Goal: Task Accomplishment & Management: Manage account settings

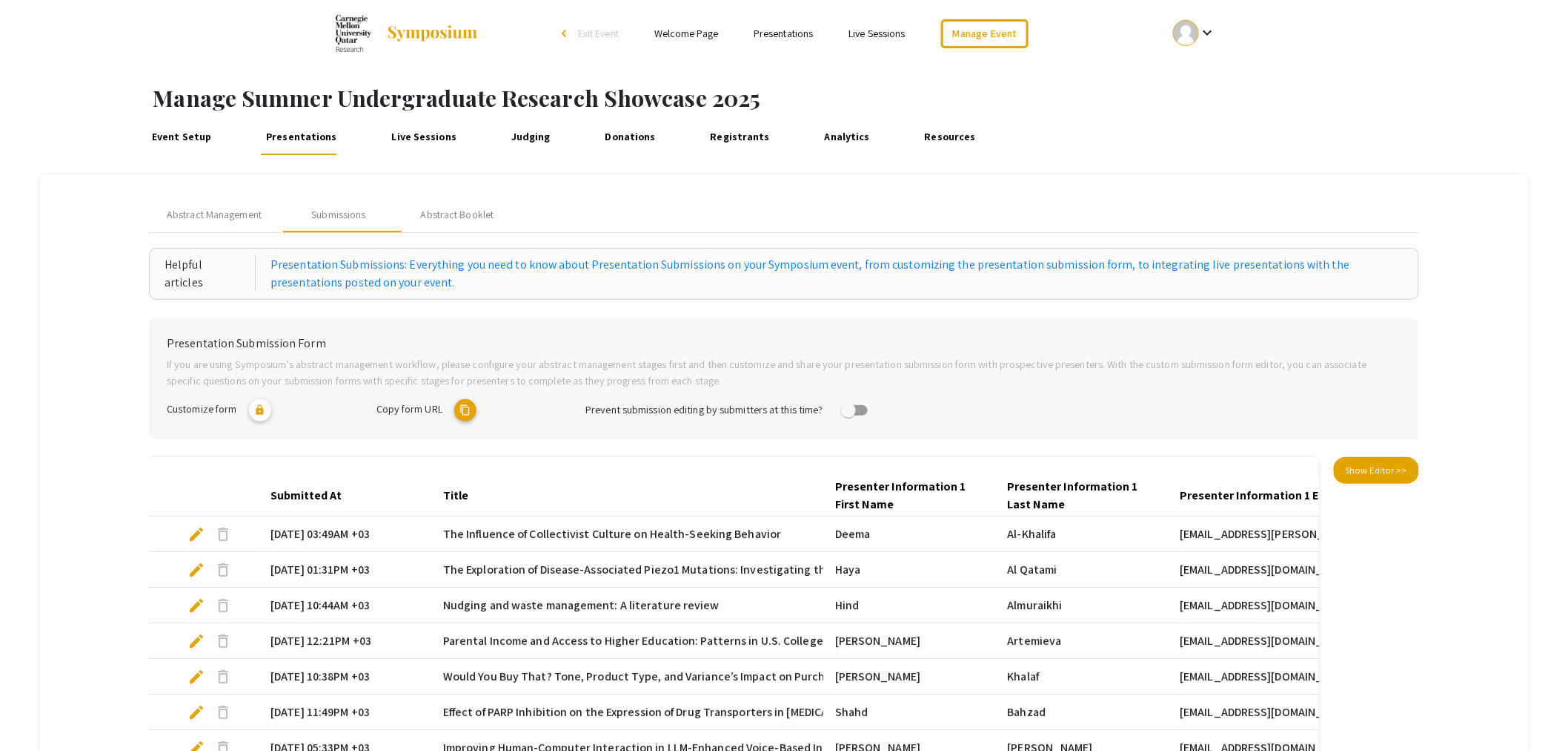
click at [425, 136] on link "Live Sessions" at bounding box center [425, 137] width 73 height 35
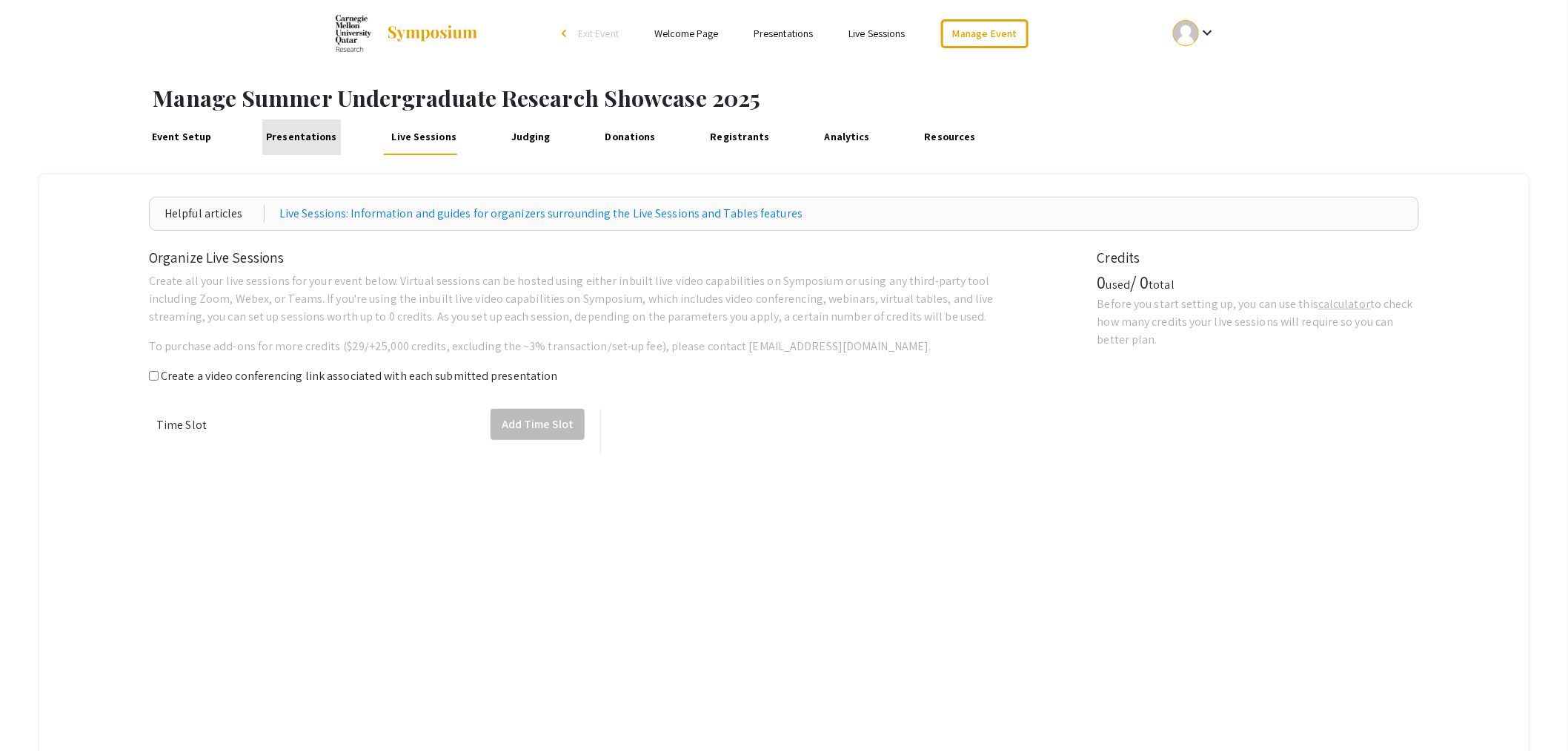
click at [310, 138] on link "Presentations" at bounding box center [301, 137] width 79 height 35
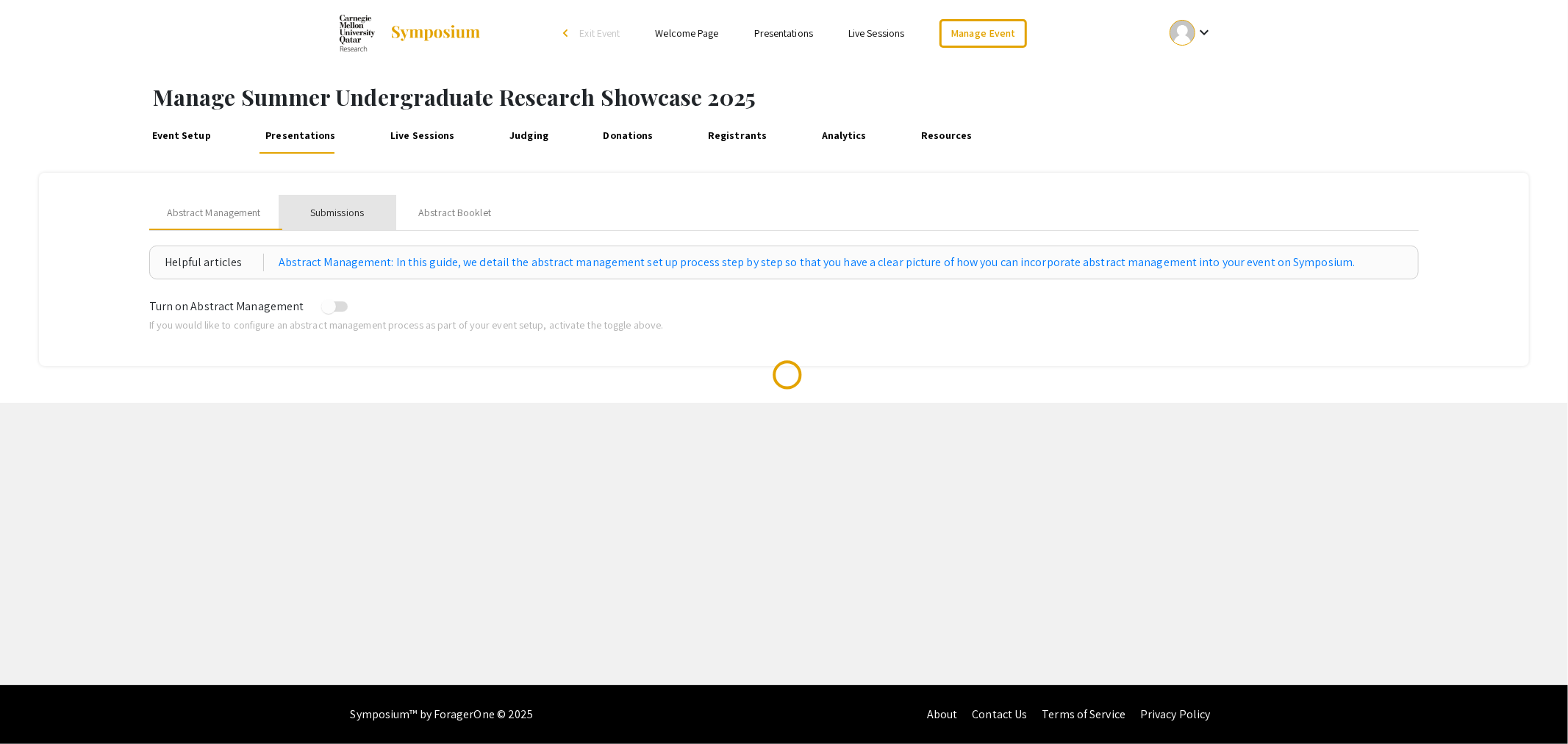
click at [352, 215] on div "Submissions" at bounding box center [337, 213] width 54 height 16
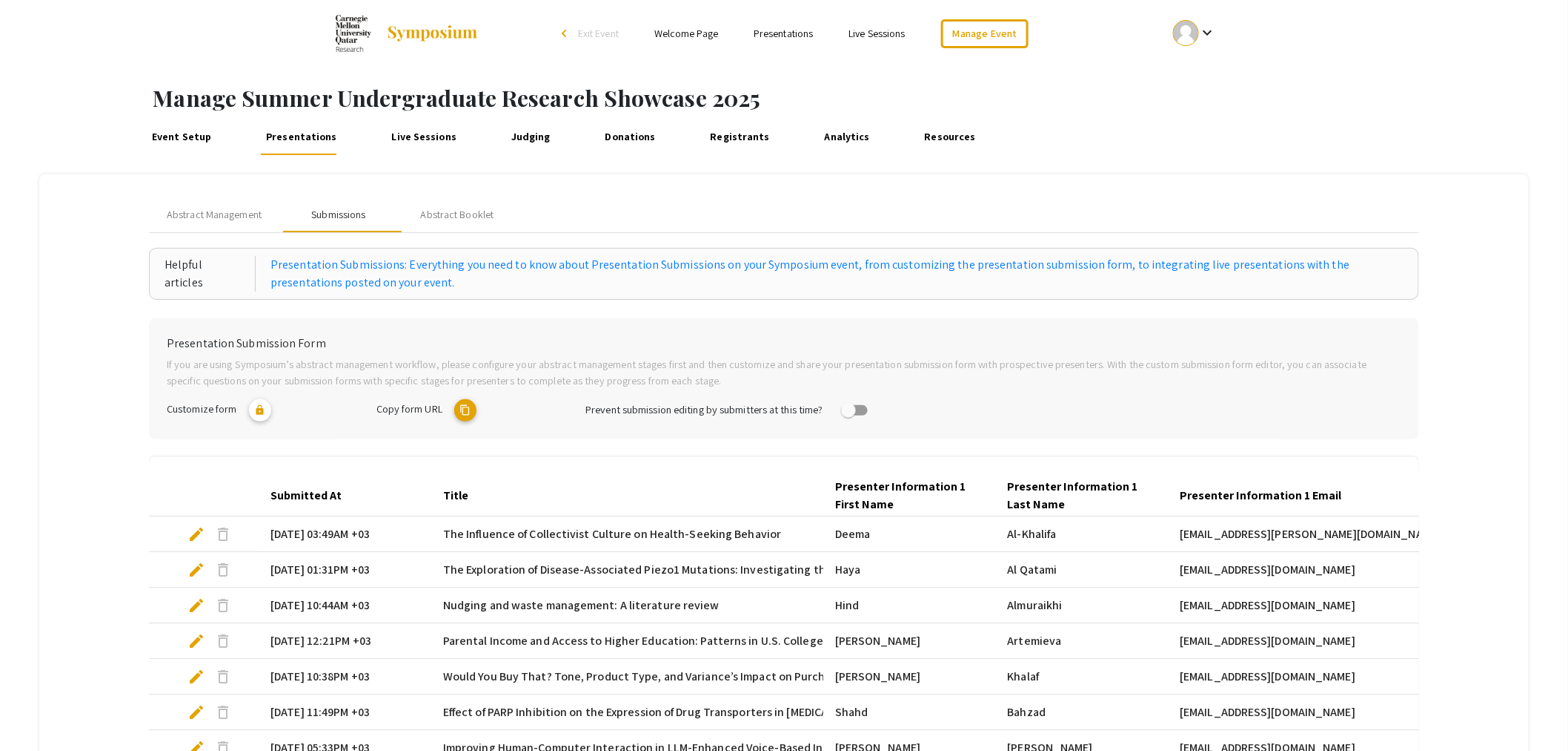
scroll to position [312, 0]
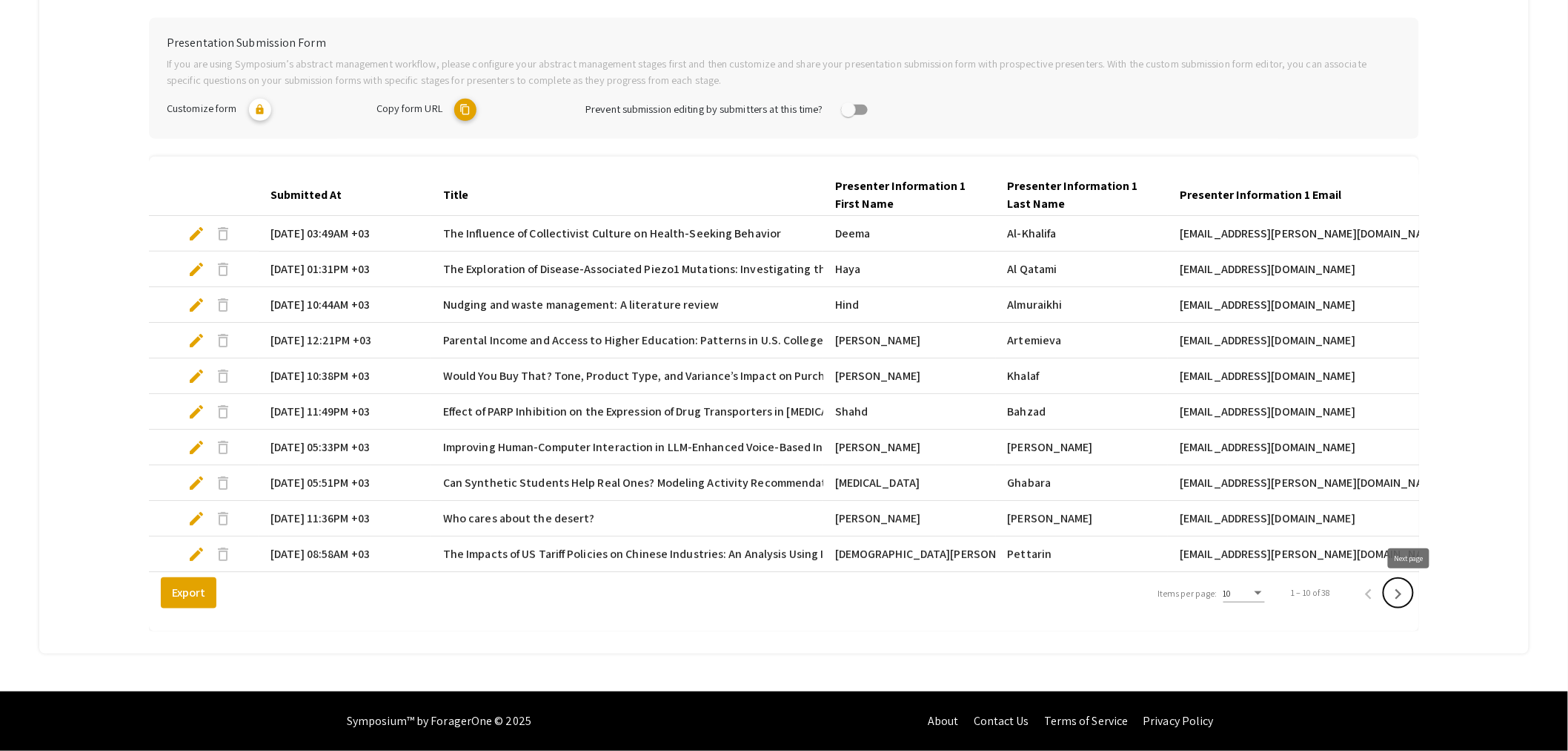
click at [1408, 596] on icon "Next page" at bounding box center [1398, 593] width 21 height 21
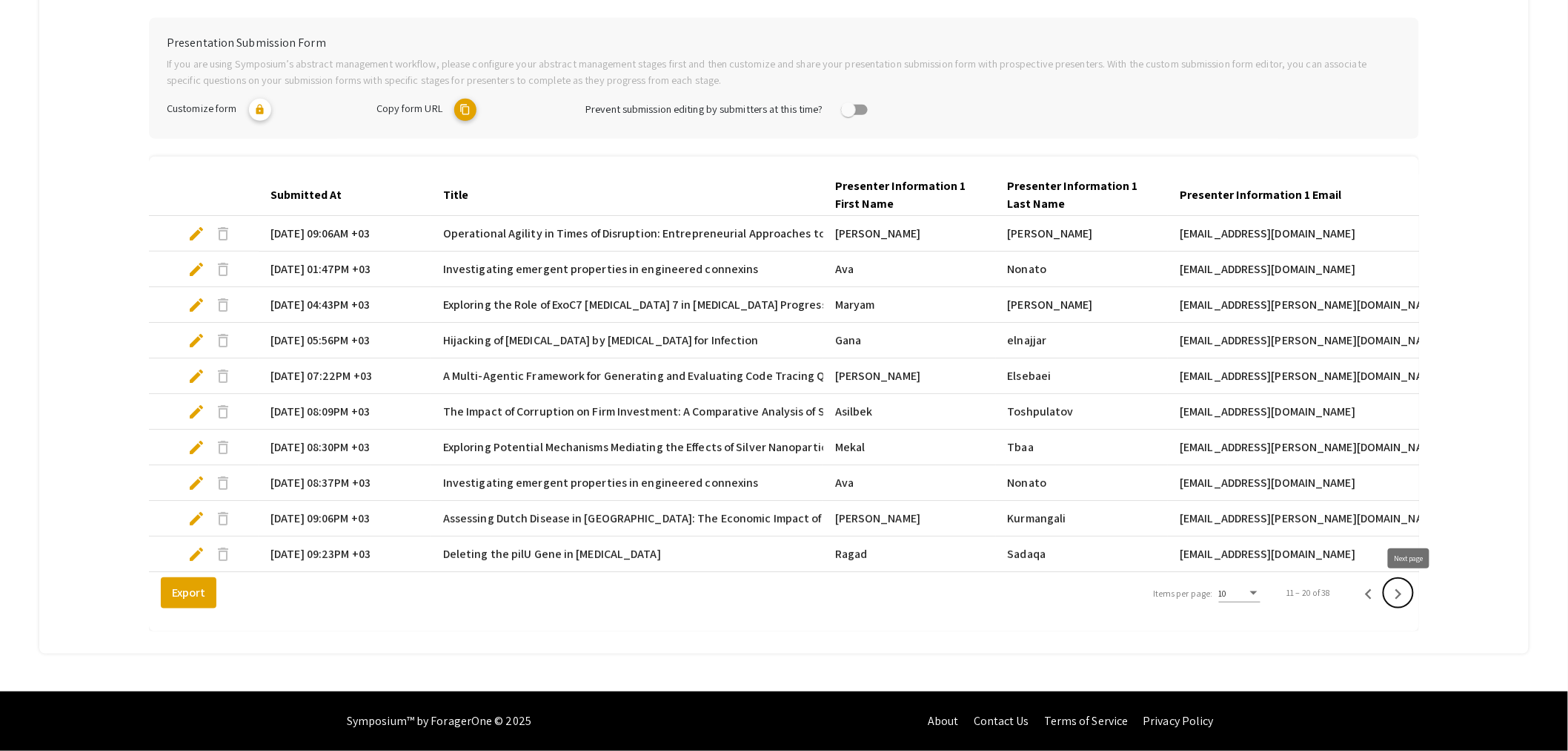
click at [1408, 596] on icon "Next page" at bounding box center [1398, 593] width 21 height 21
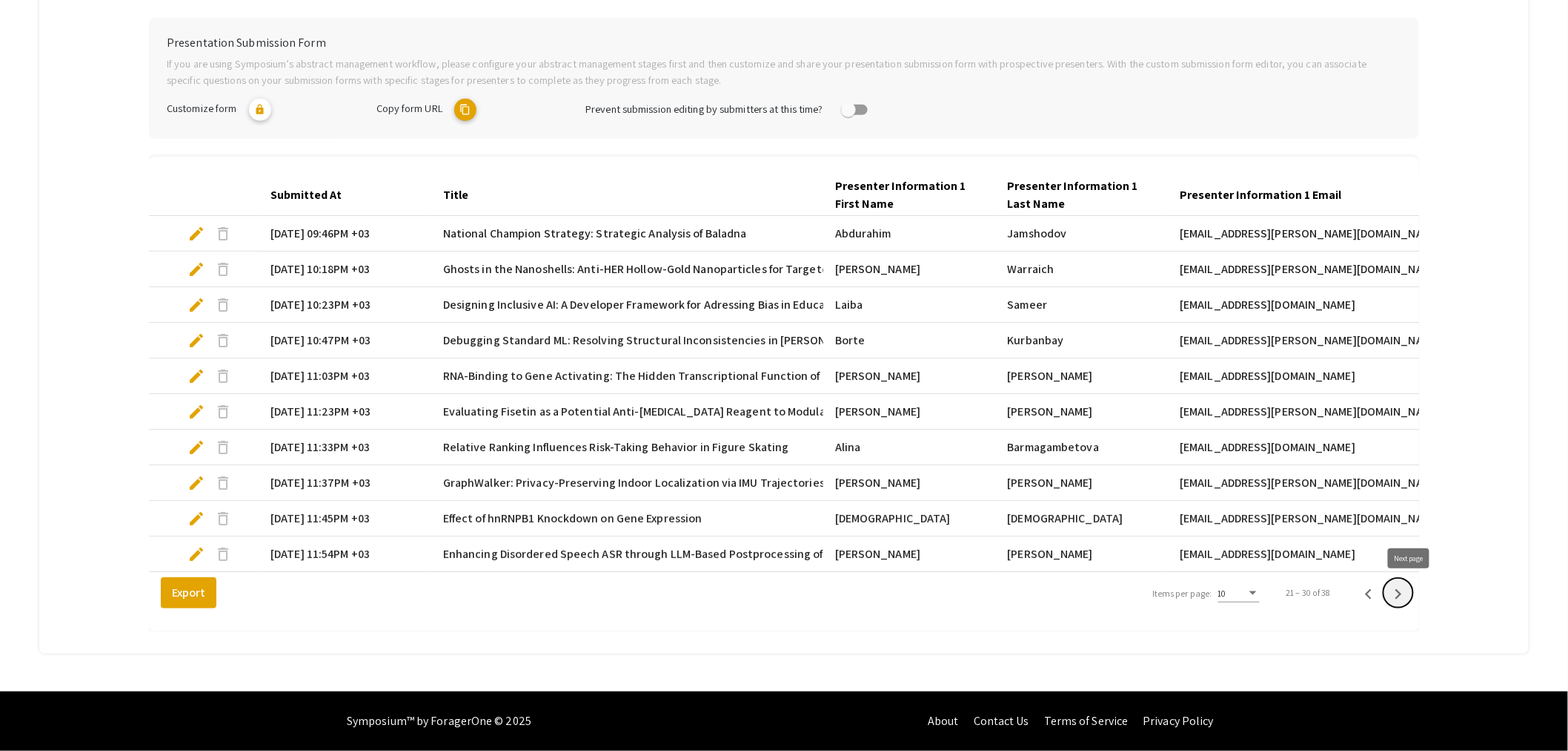
click at [1408, 596] on icon "Next page" at bounding box center [1398, 593] width 21 height 21
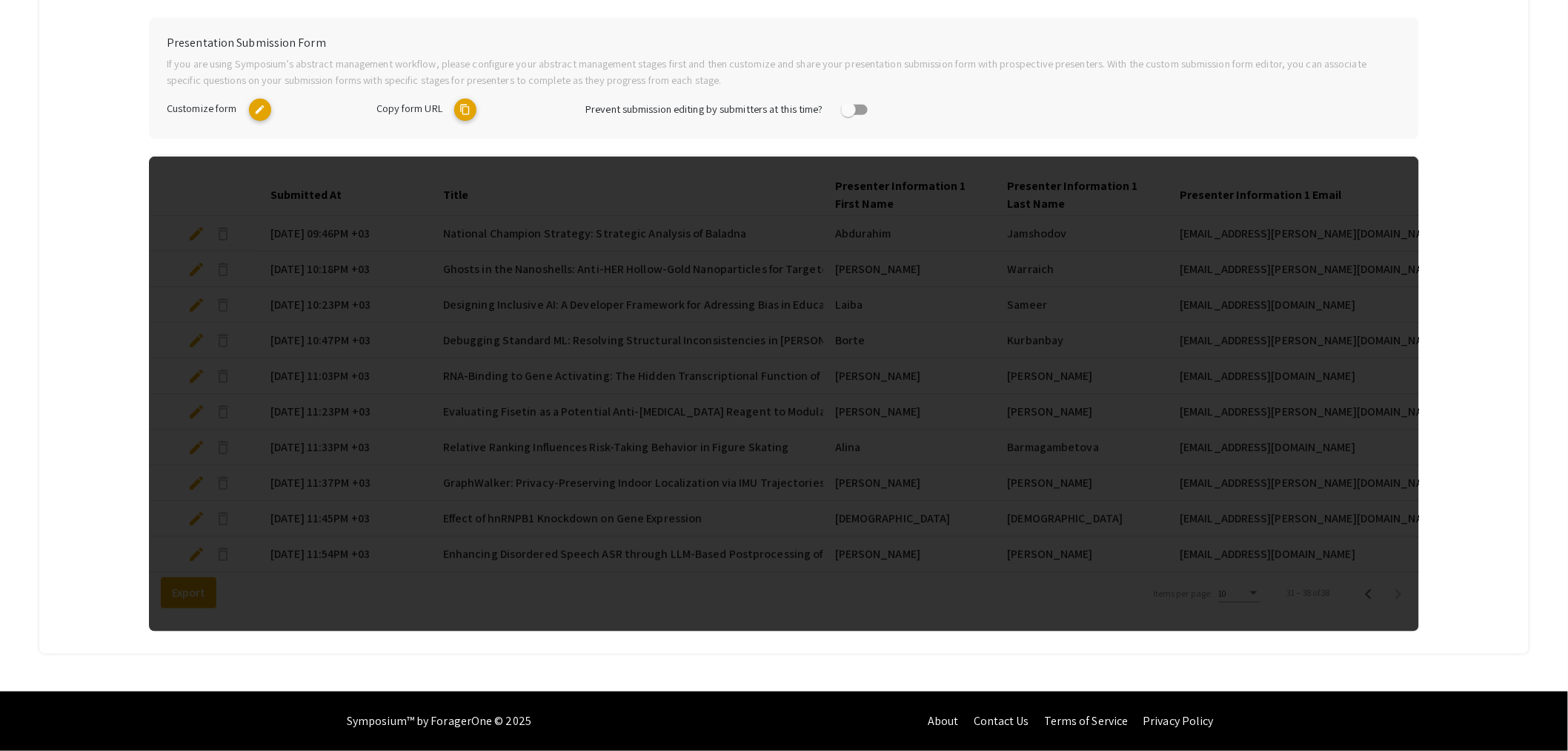
scroll to position [278, 0]
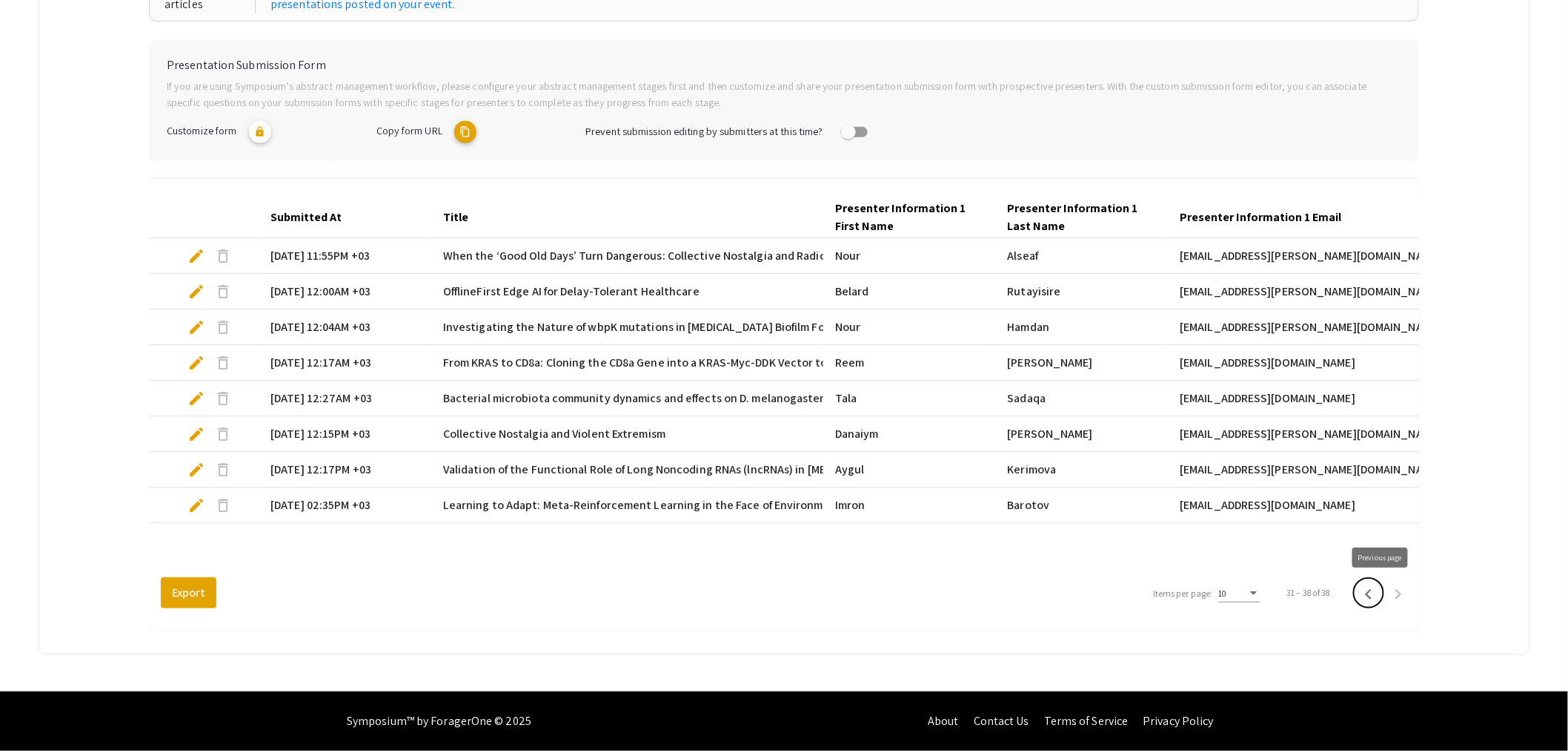
click at [1379, 589] on icon "Previous page" at bounding box center [1368, 593] width 21 height 21
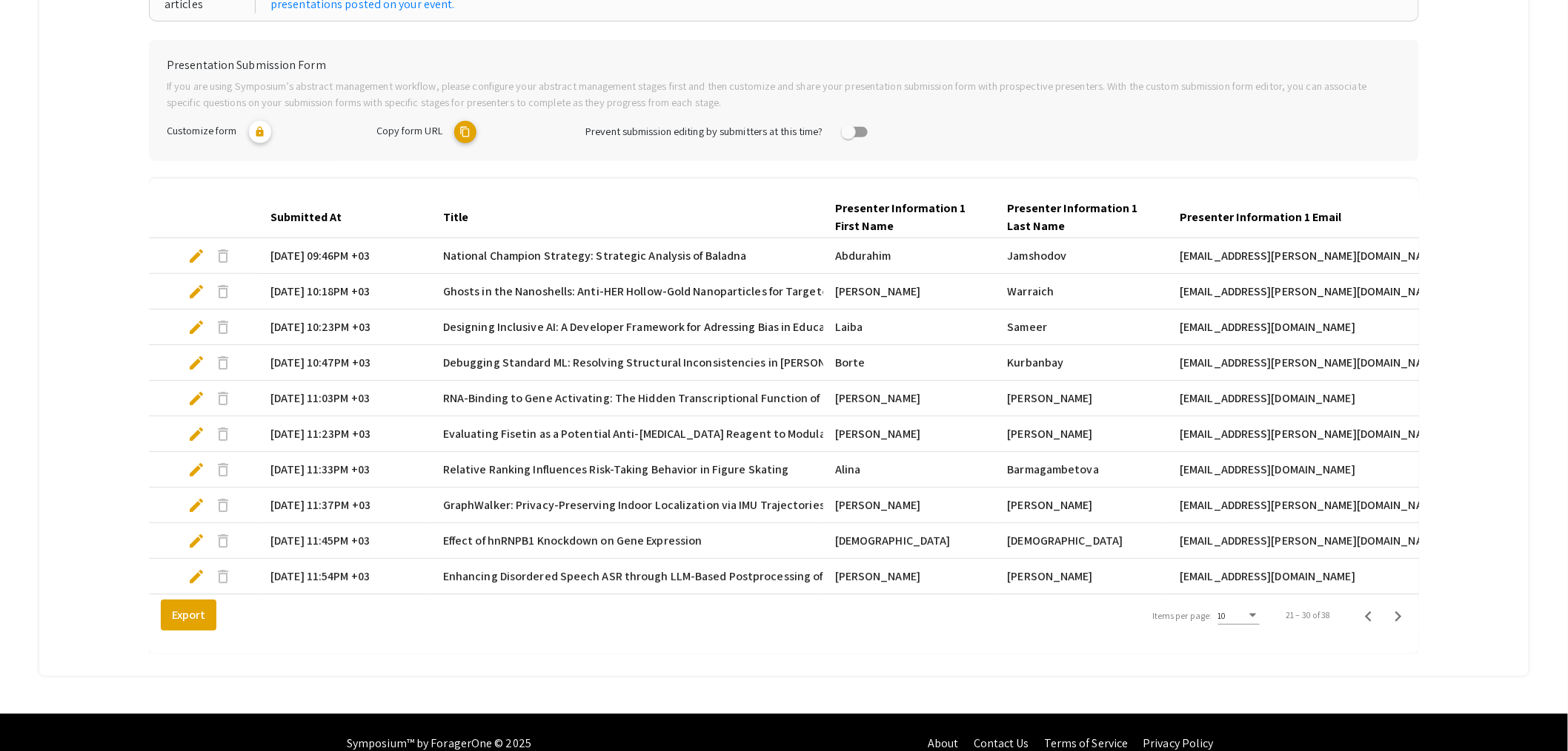
click at [1382, 589] on mat-cell "[EMAIL_ADDRESS][DOMAIN_NAME]" at bounding box center [1301, 577] width 267 height 35
select select "custom"
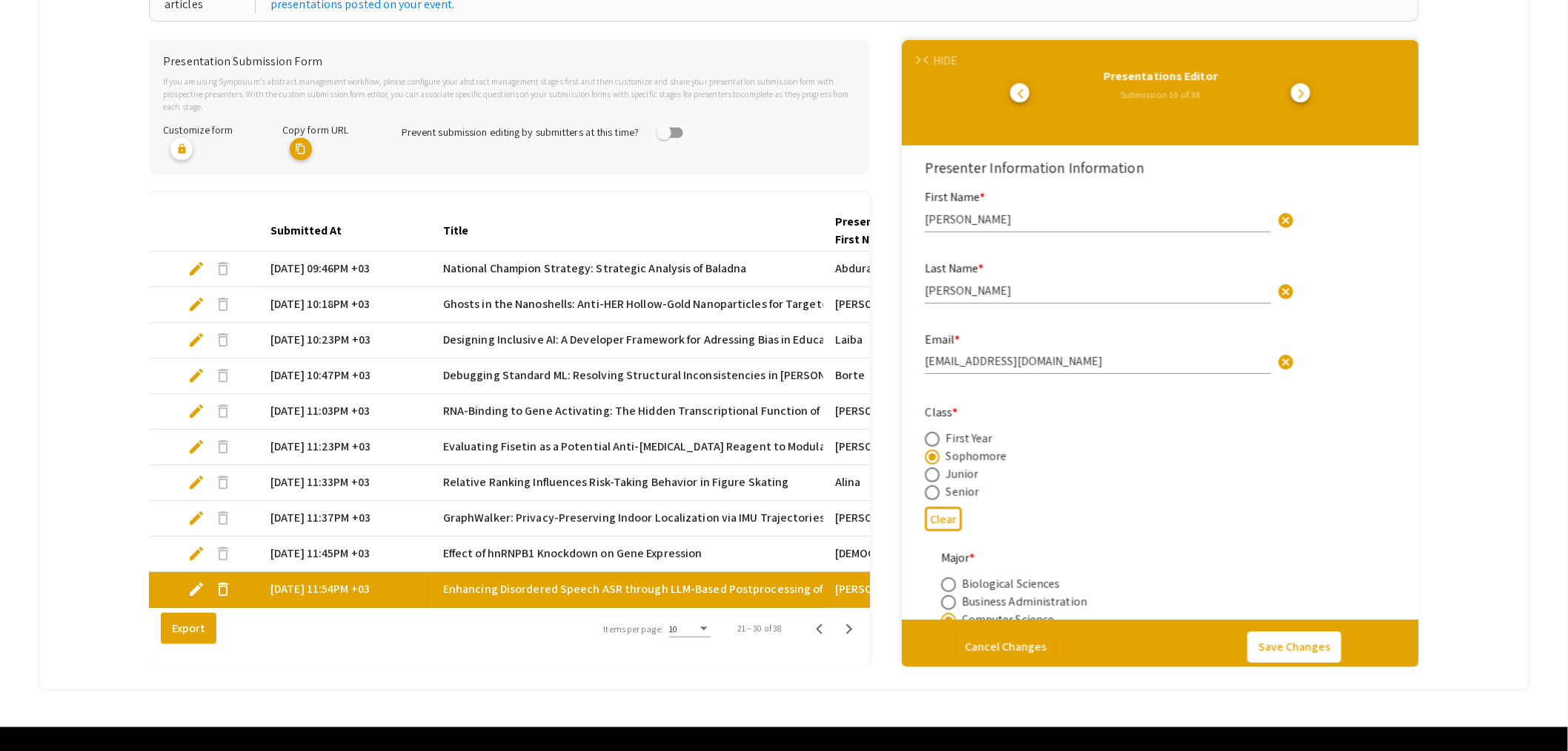
type input "0"
select select "auto"
type input "1"
click at [823, 626] on icon "Previous page" at bounding box center [819, 629] width 7 height 11
type input "Ragad"
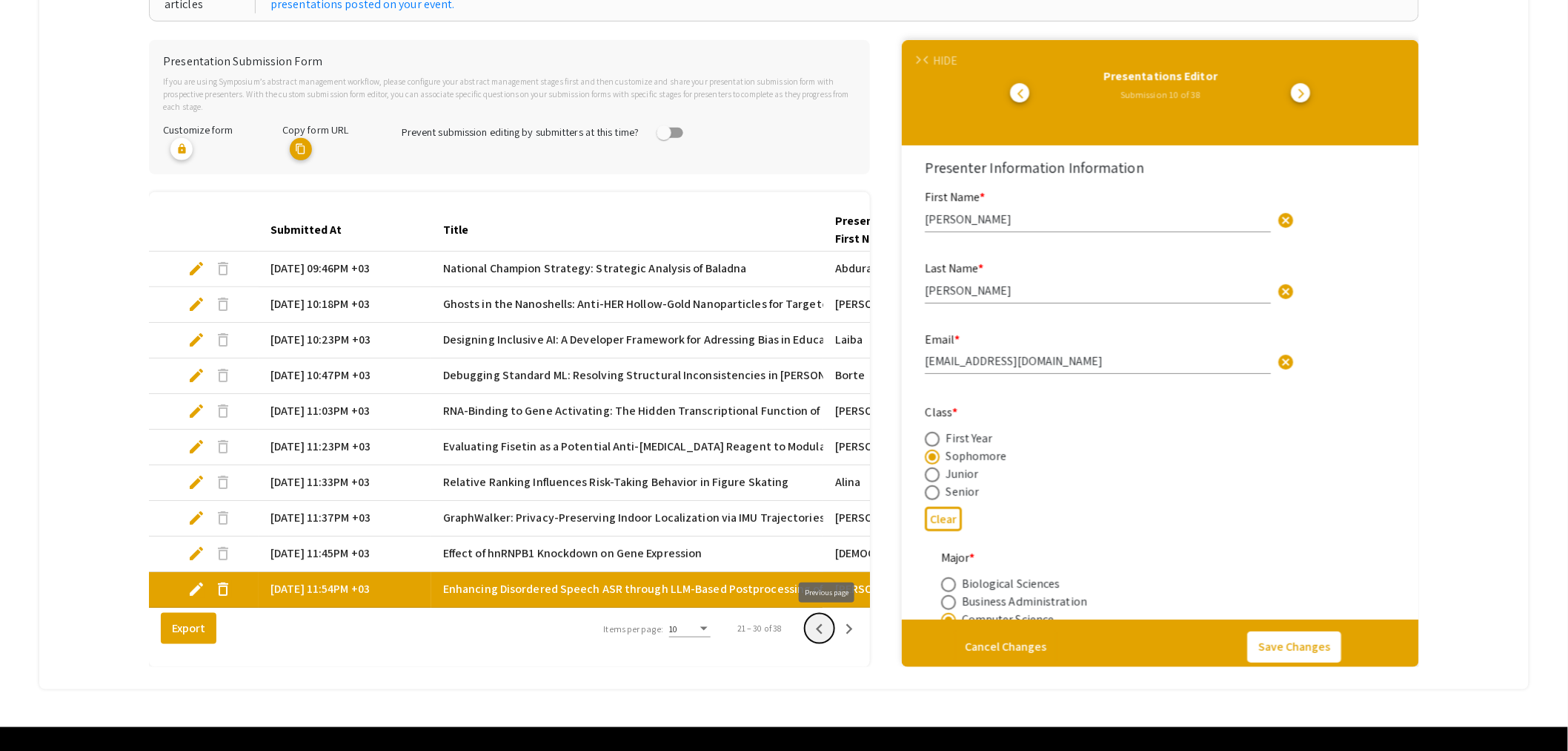
type input "Sadaqa"
type input "[EMAIL_ADDRESS][DOMAIN_NAME]"
radio input "true"
type input "[PERSON_NAME], [PERSON_NAME]"
radio input "false"
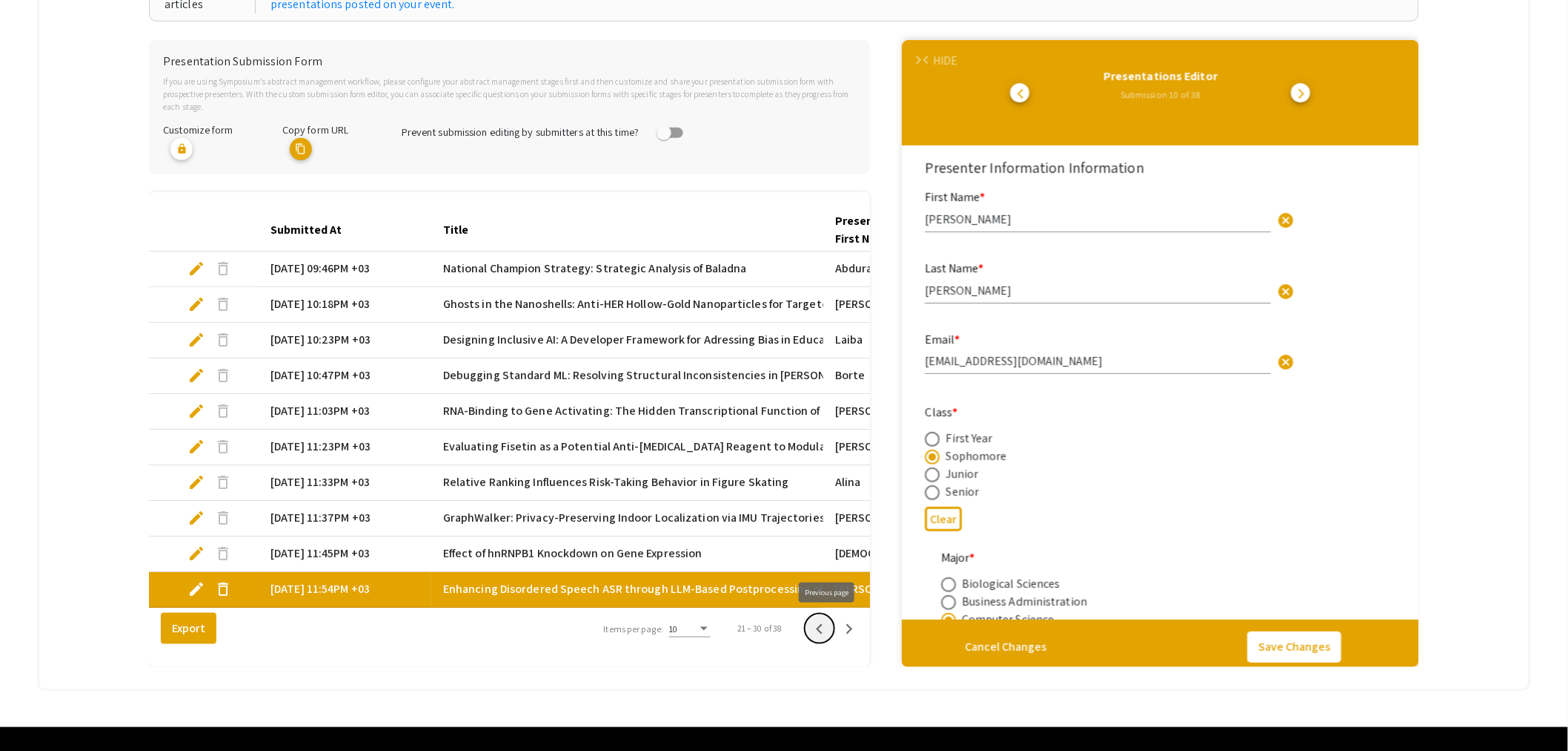
radio input "true"
type input "0"
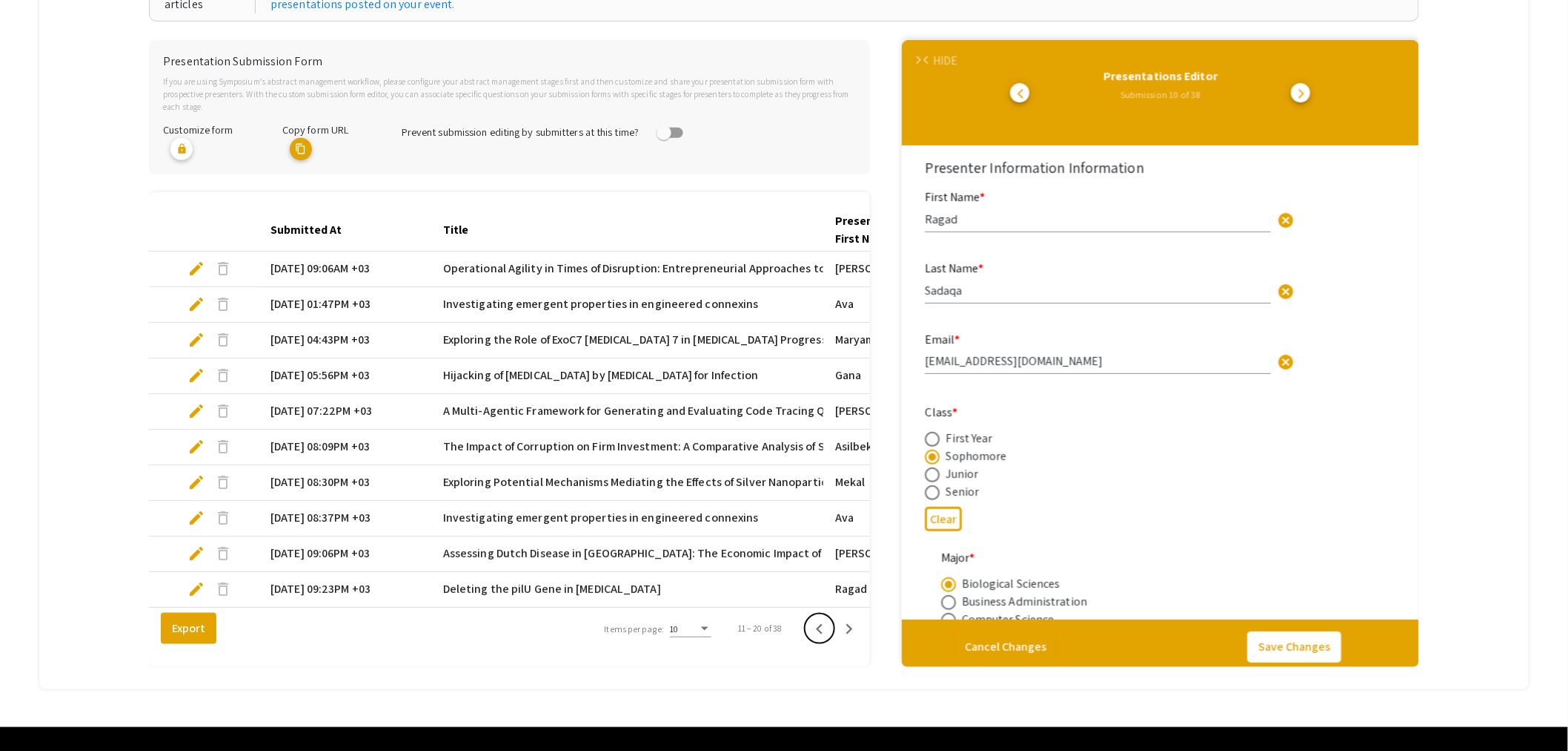
select select "auto"
type input "1"
click at [823, 626] on icon "Previous page" at bounding box center [819, 629] width 7 height 11
type input "[DEMOGRAPHIC_DATA][PERSON_NAME]"
type input "Pettarin"
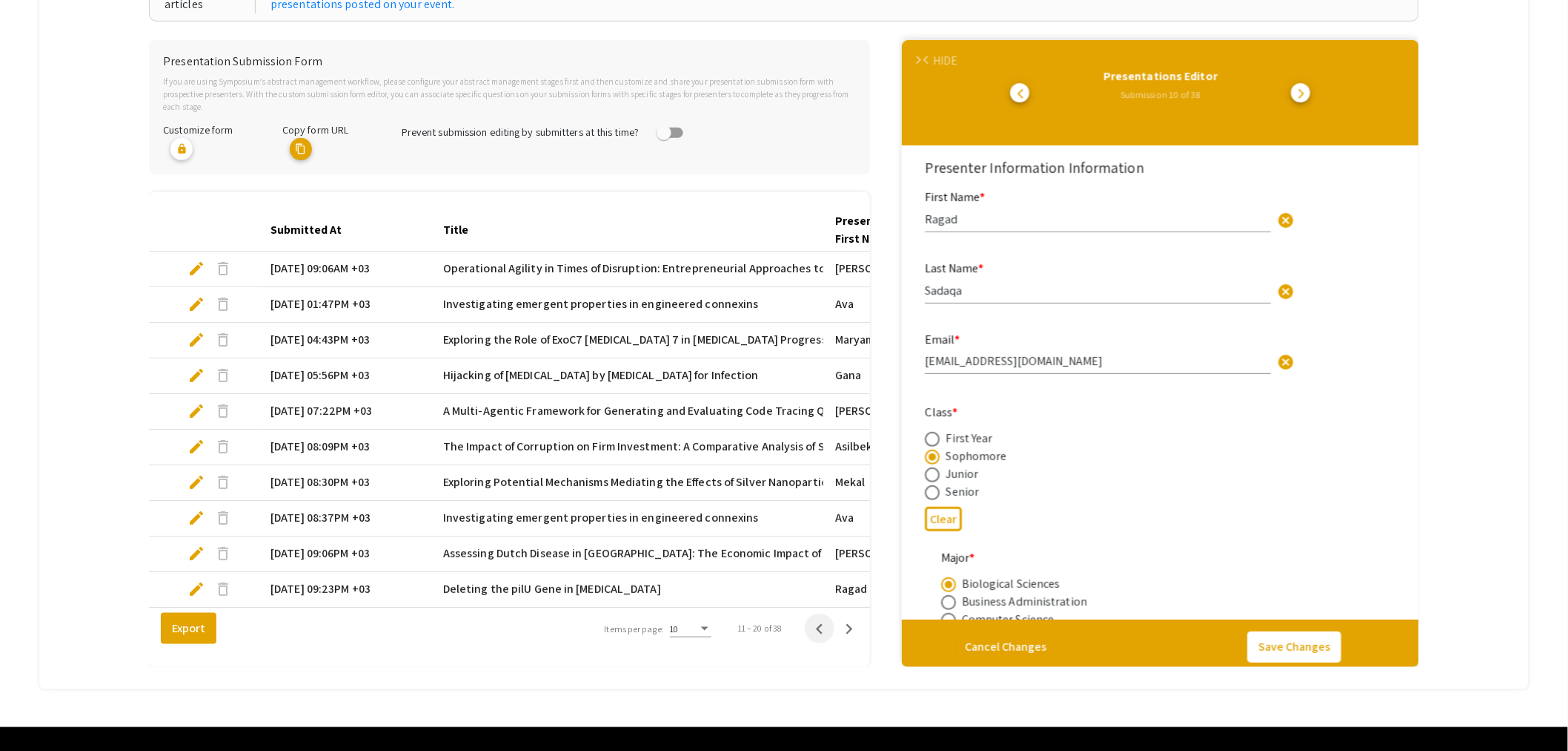
type input "[EMAIL_ADDRESS][PERSON_NAME][DOMAIN_NAME]"
radio input "false"
radio input "true"
radio input "false"
radio input "true"
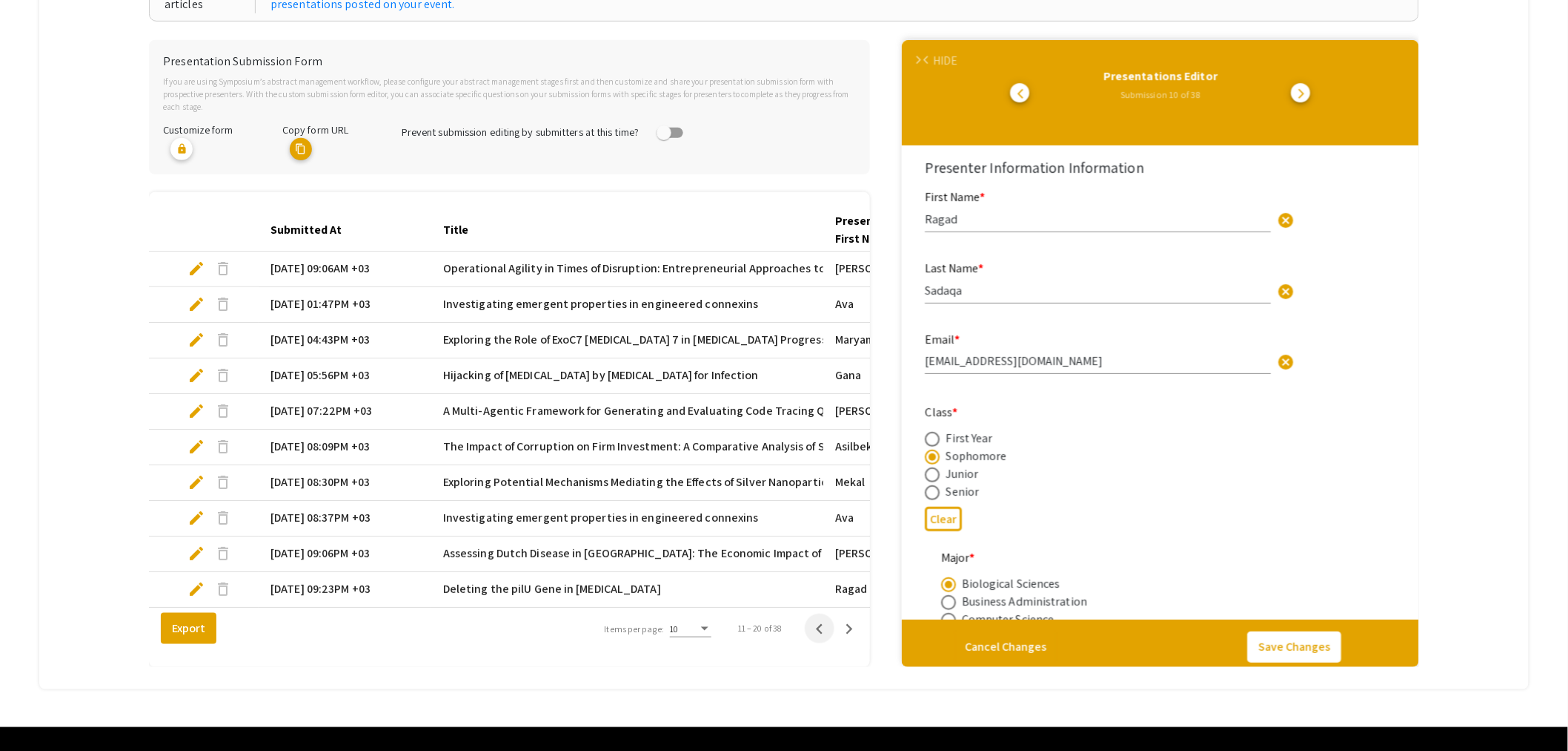
type input "[PERSON_NAME]"
radio input "true"
type input "0"
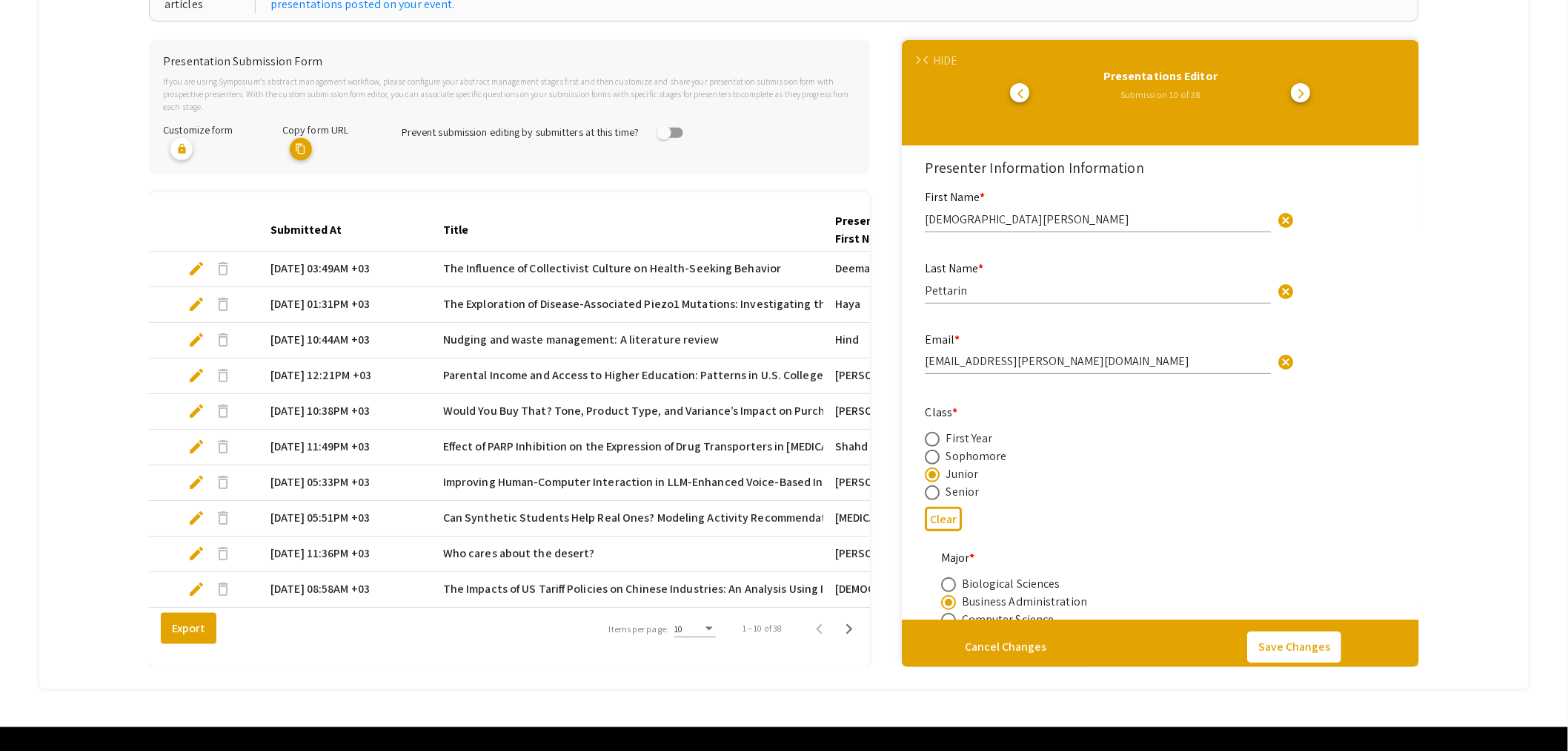
select select "auto"
type input "1"
select select "auto"
click at [853, 631] on icon "Next page" at bounding box center [849, 629] width 7 height 11
type input "Ragad"
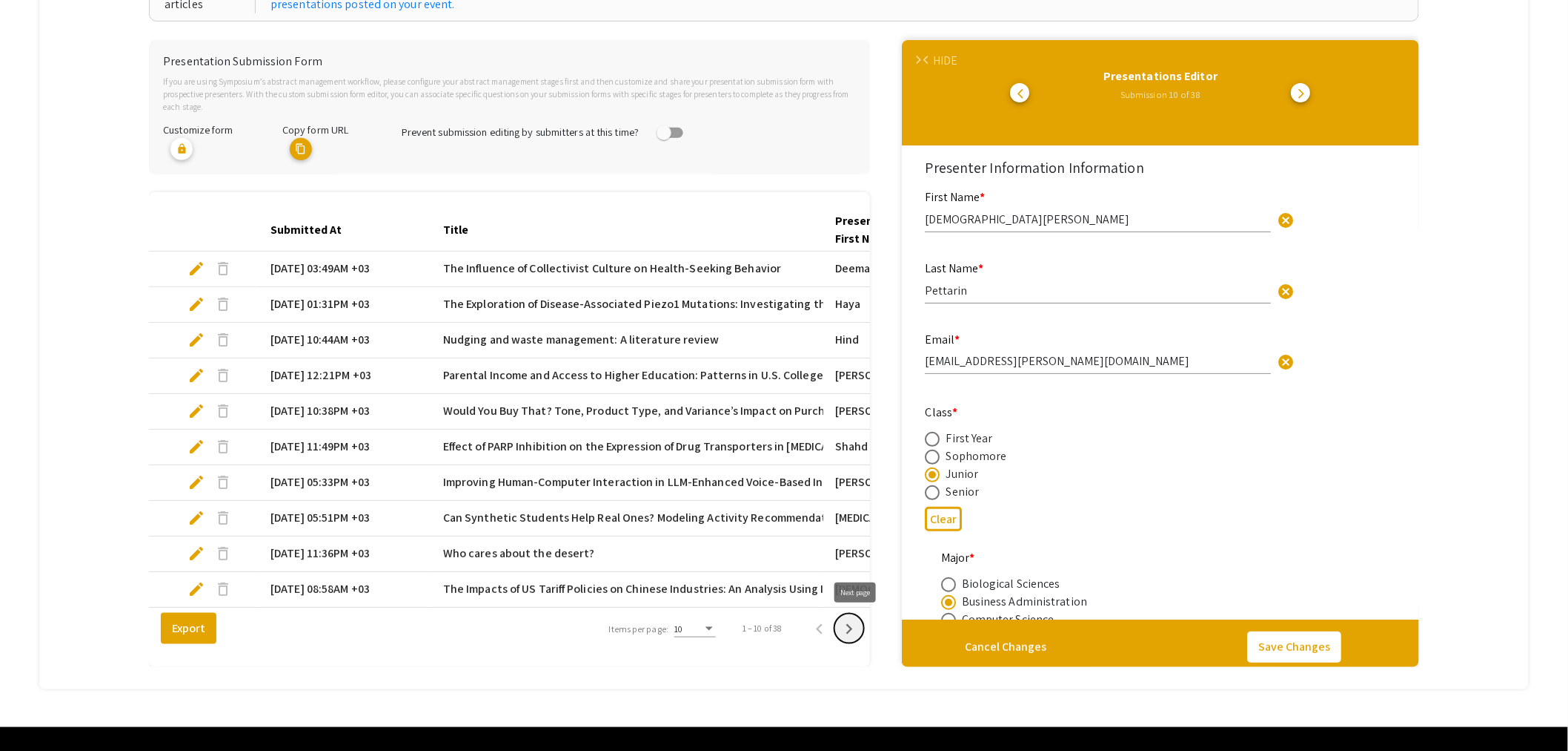
type input "Sadaqa"
type input "[EMAIL_ADDRESS][DOMAIN_NAME]"
radio input "true"
type input "[PERSON_NAME], [PERSON_NAME]"
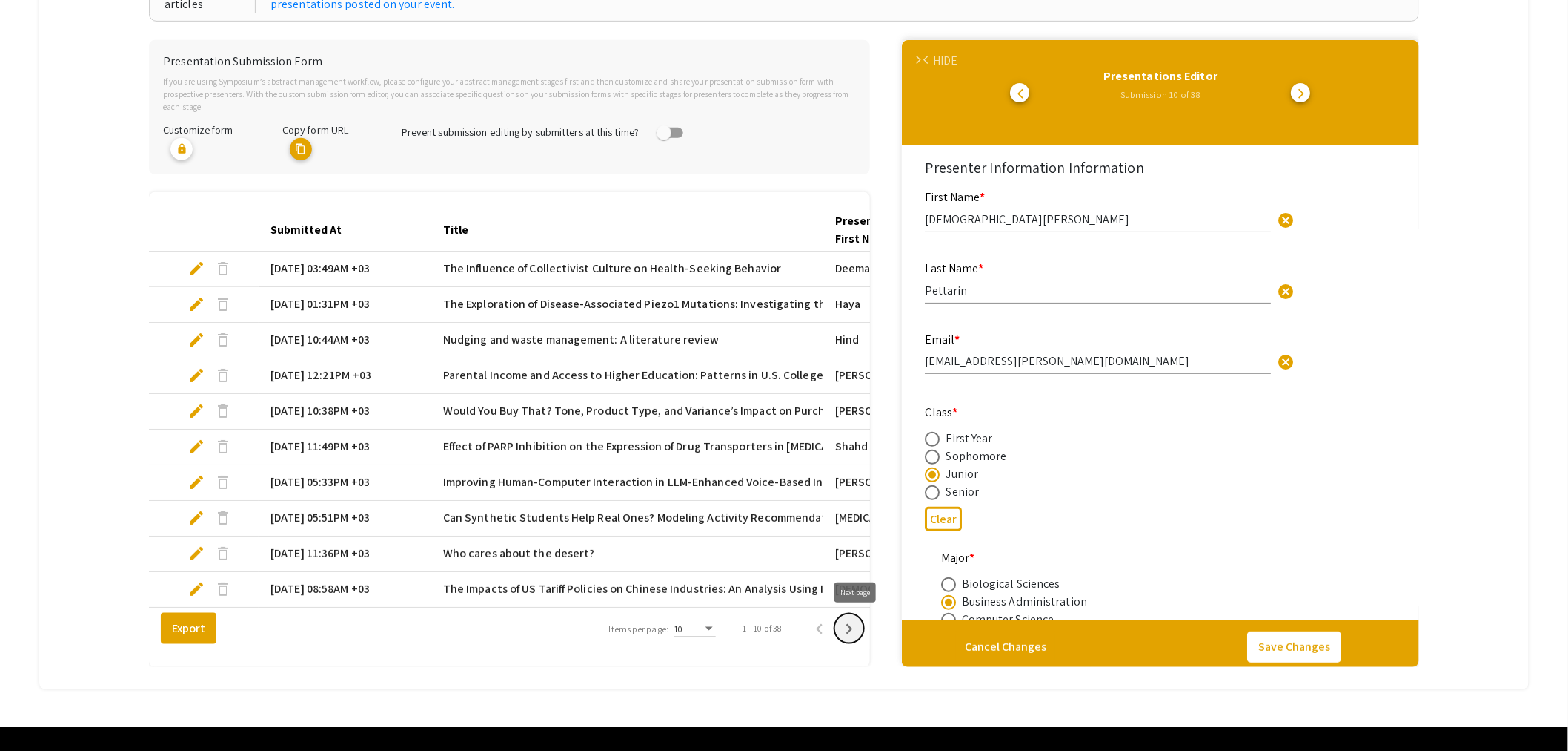
radio input "false"
radio input "true"
type input "0"
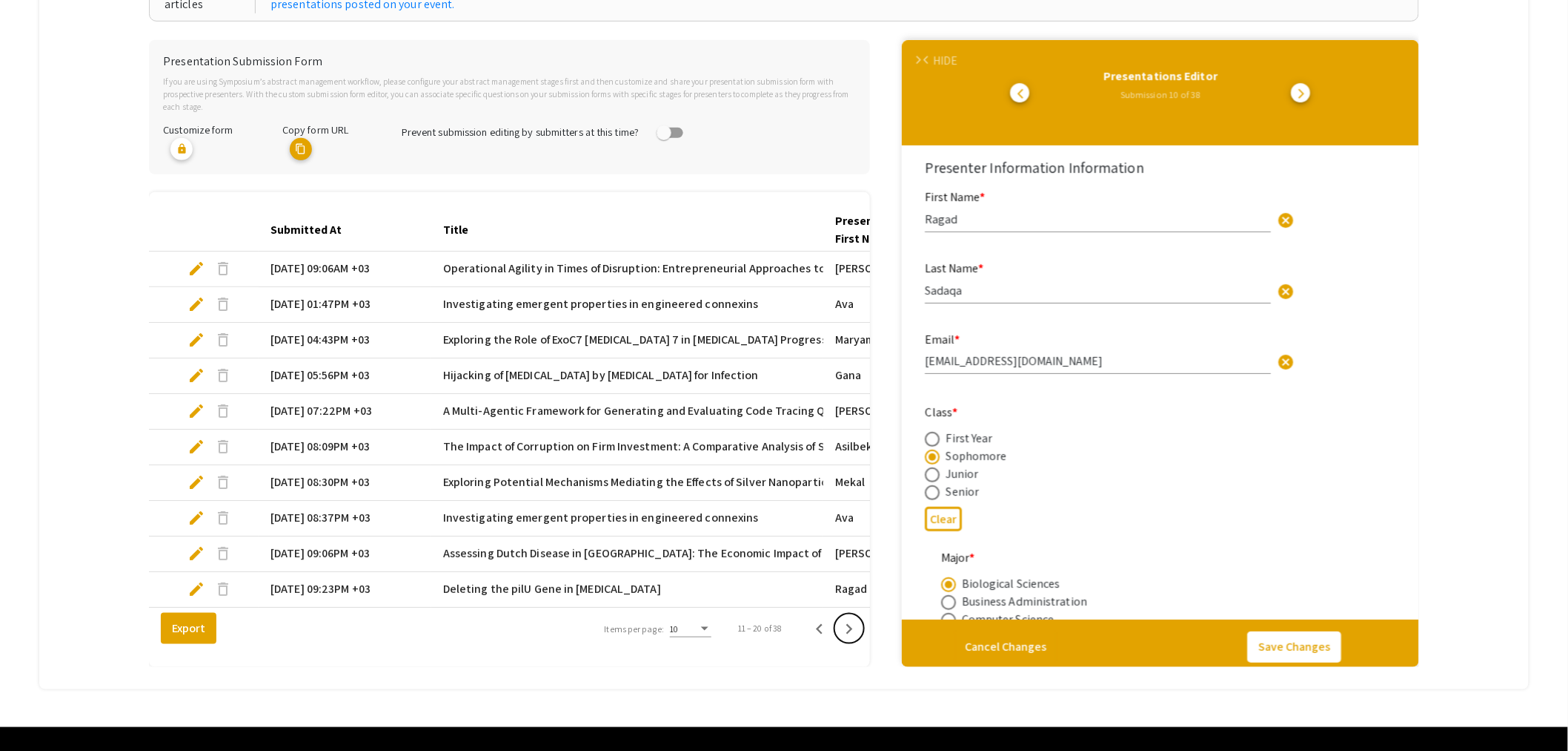
select select "auto"
type input "1"
select select "auto"
click at [853, 631] on icon "Next page" at bounding box center [849, 629] width 7 height 11
type input "[PERSON_NAME]"
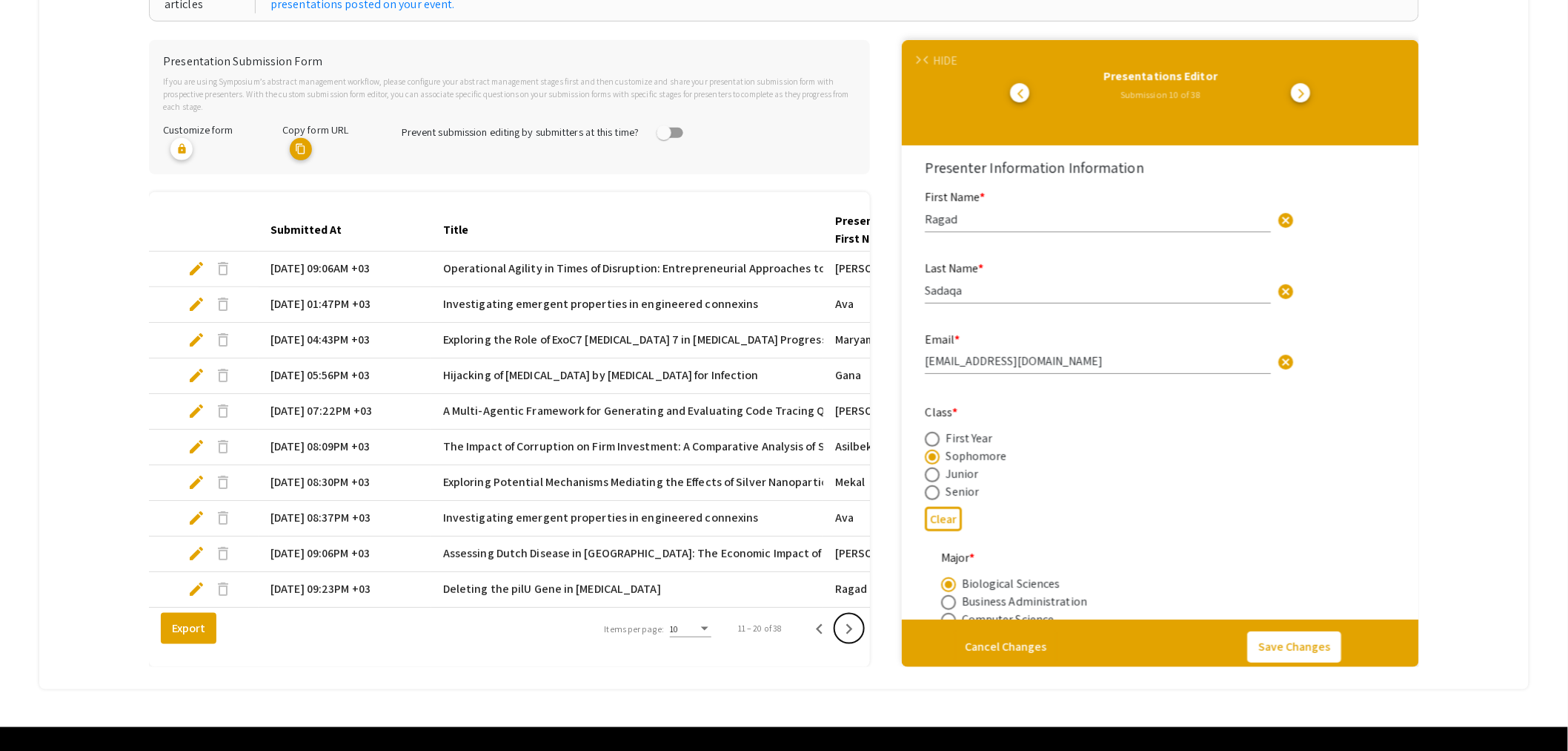
type input "[PERSON_NAME]"
type input "[EMAIL_ADDRESS][DOMAIN_NAME]"
radio input "false"
radio input "true"
type input "[PERSON_NAME]-Flushing"
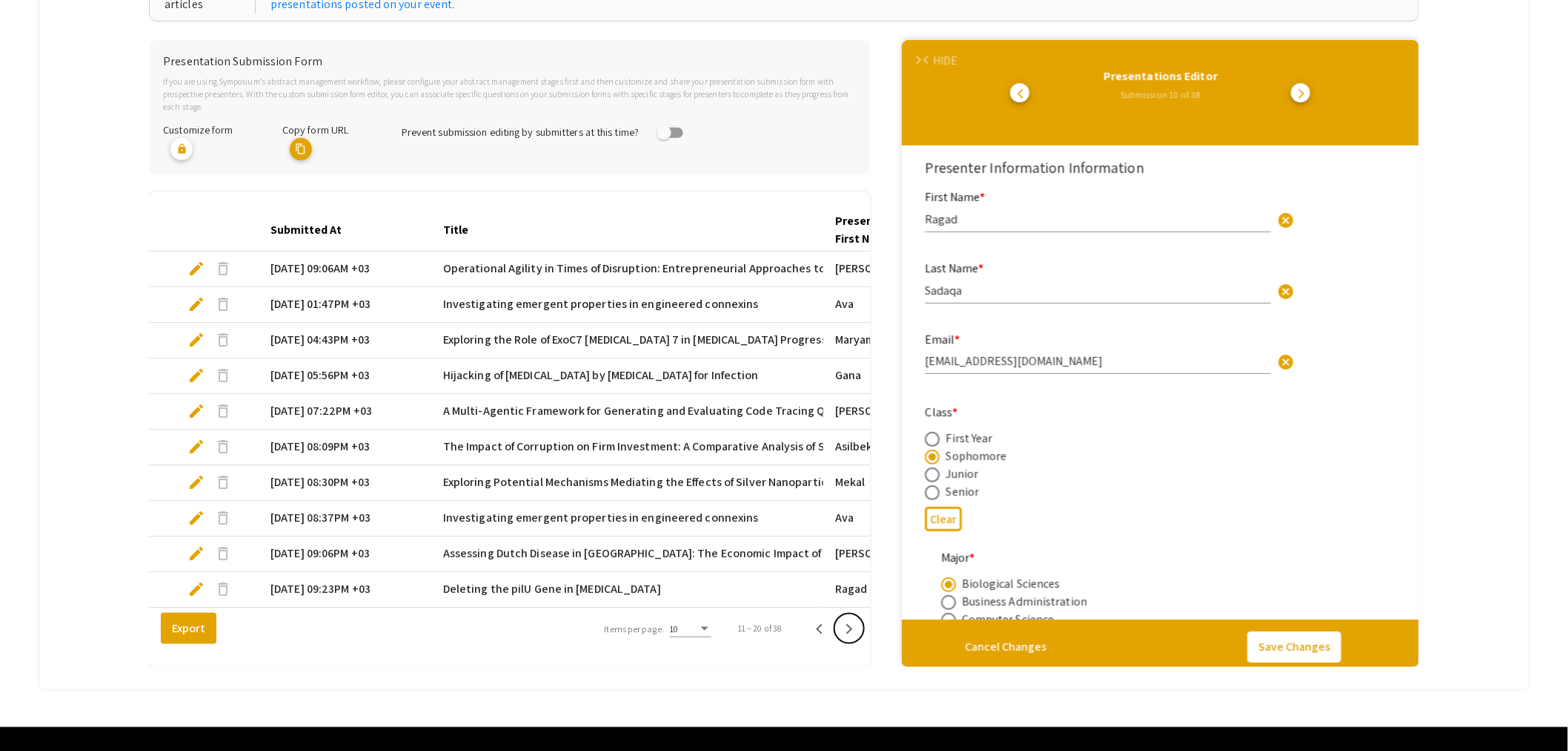
radio input "true"
type input "0"
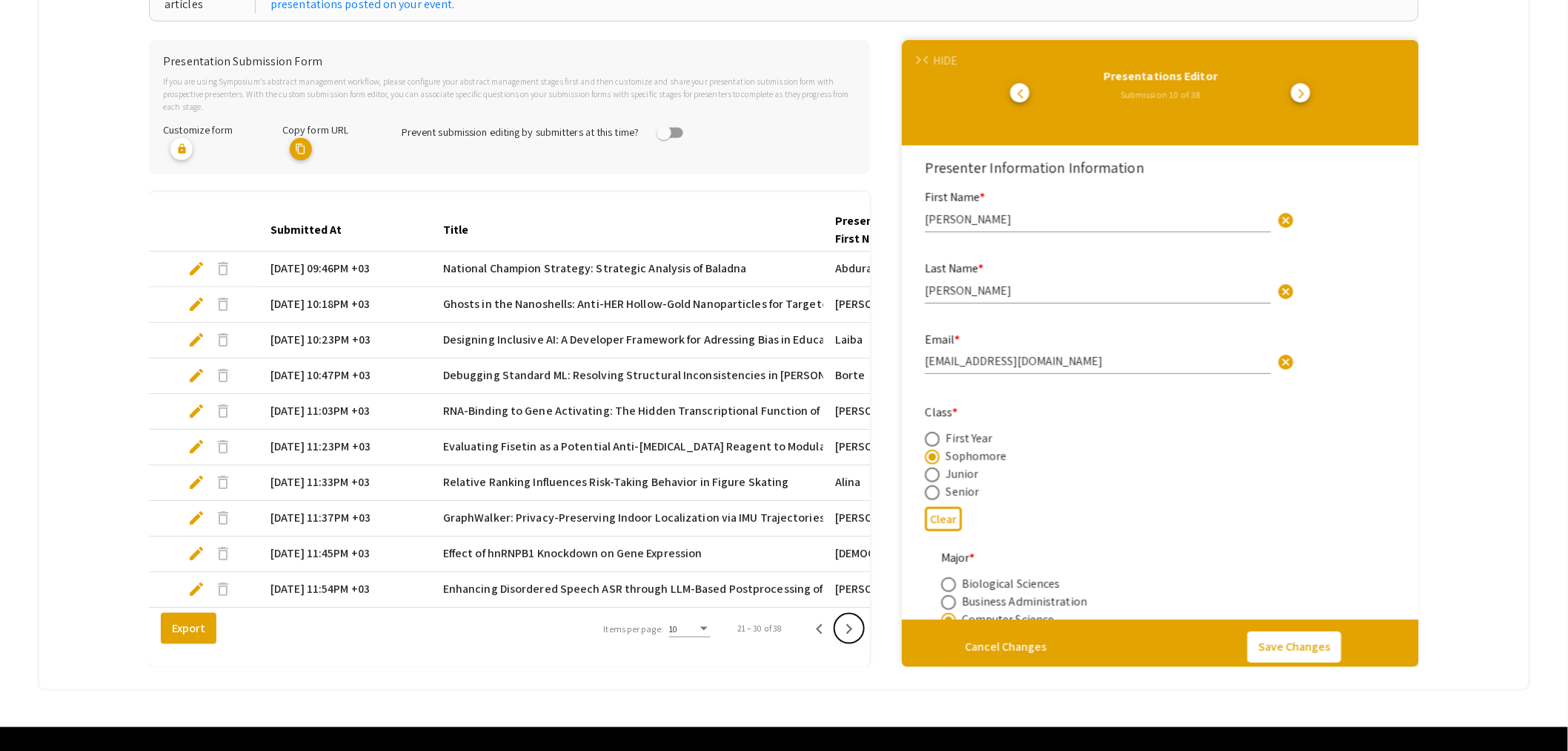
select select "auto"
type input "1"
select select "auto"
click at [848, 631] on icon "Next page" at bounding box center [849, 629] width 21 height 21
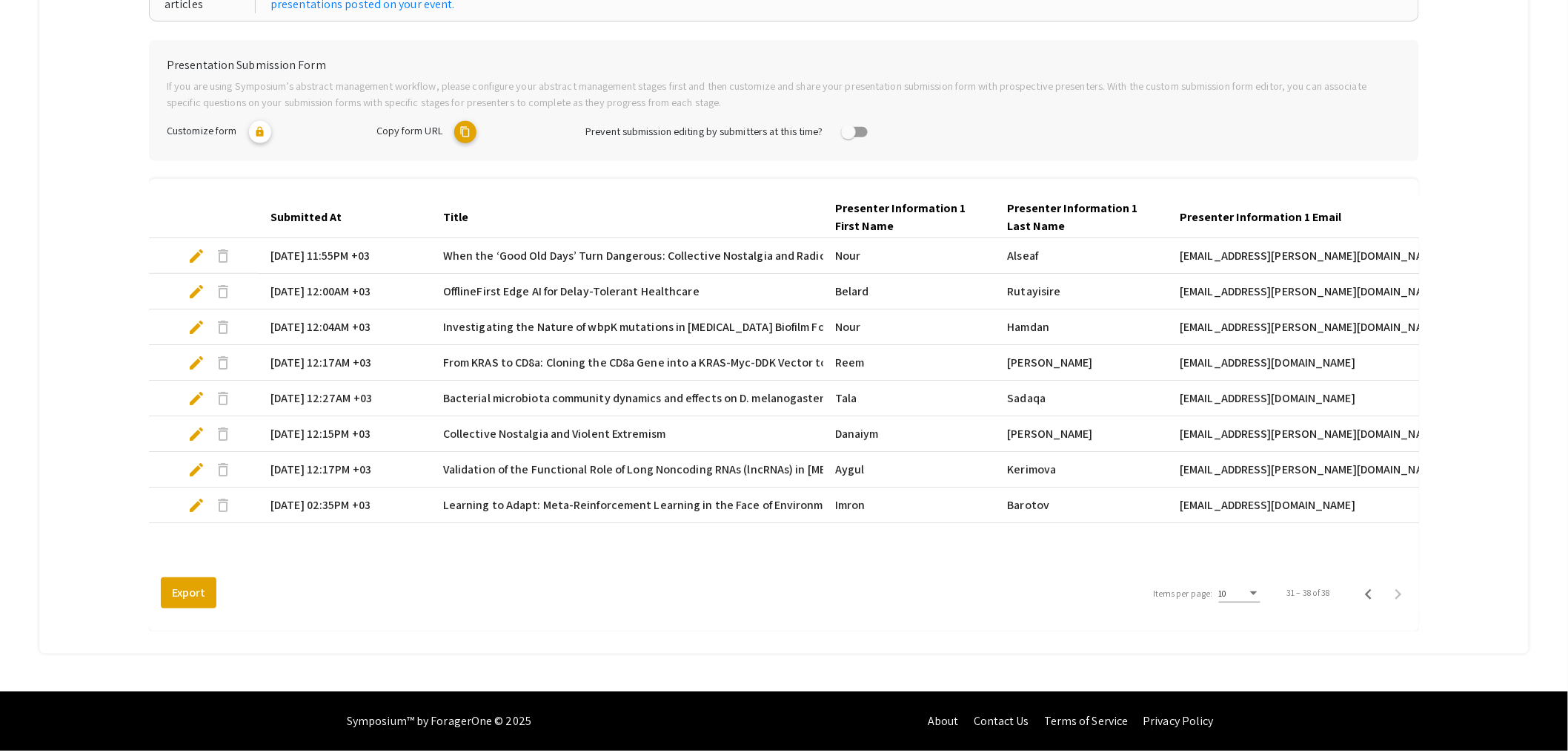
click at [200, 358] on span "edit" at bounding box center [196, 363] width 18 height 18
select select "custom"
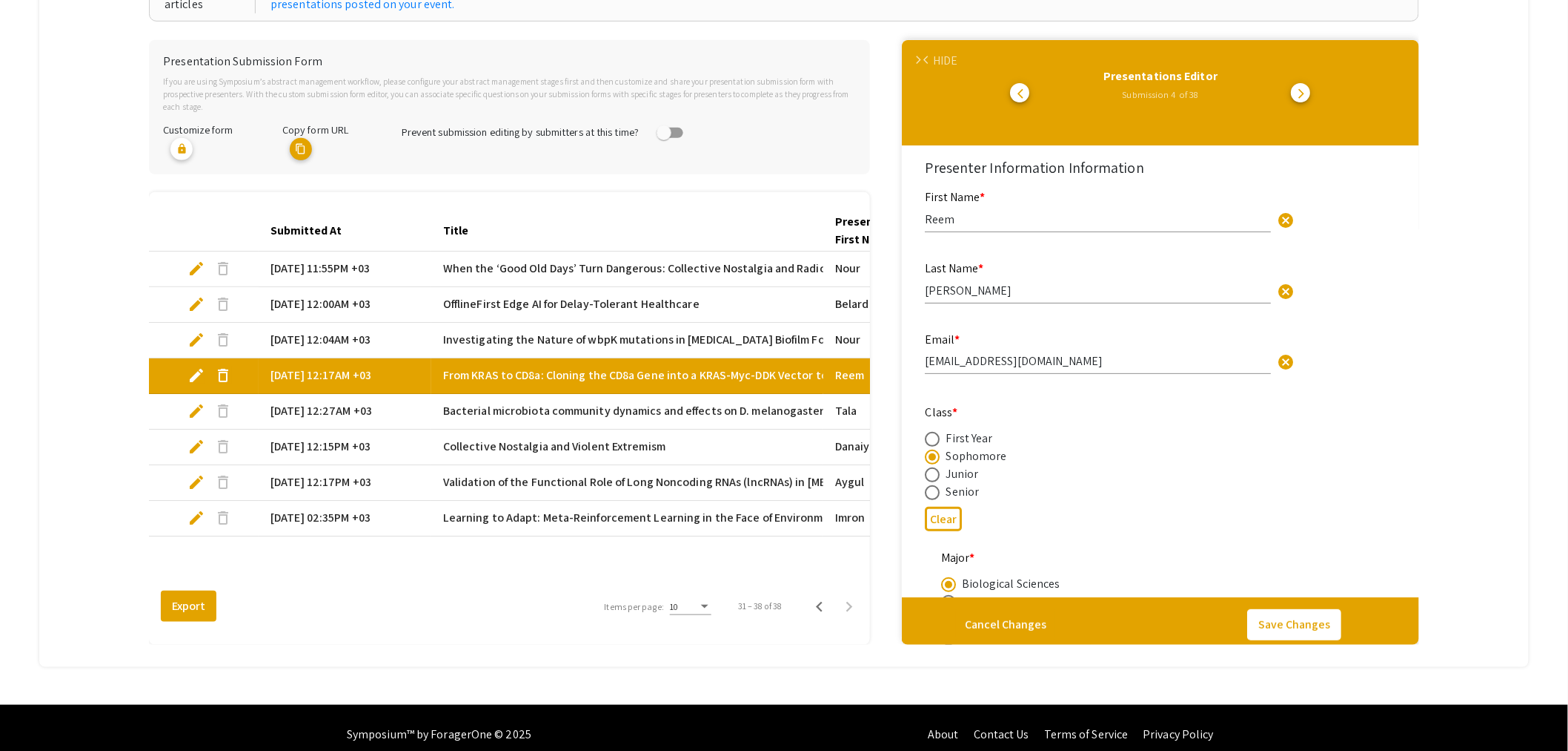
type input "0"
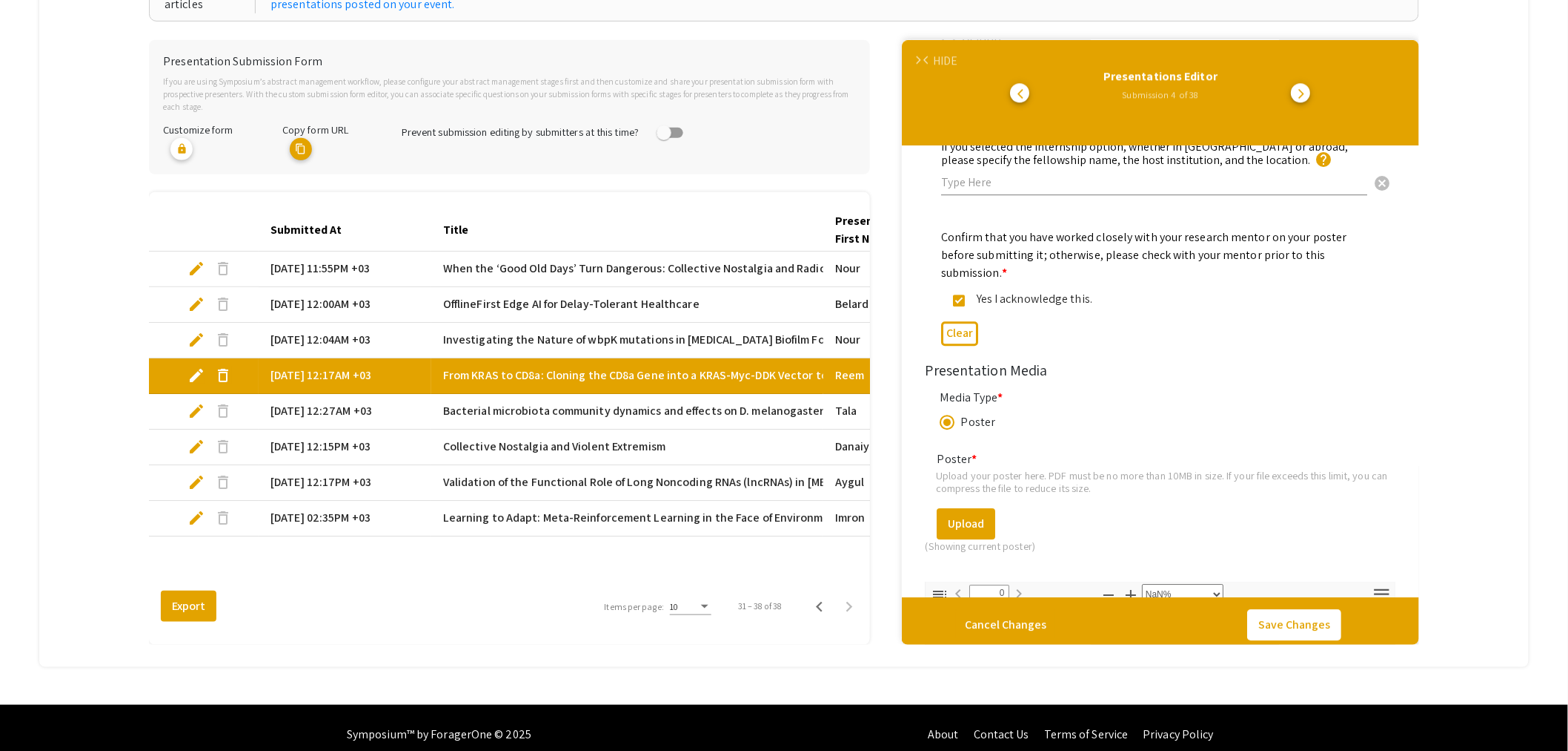
scroll to position [2083, 0]
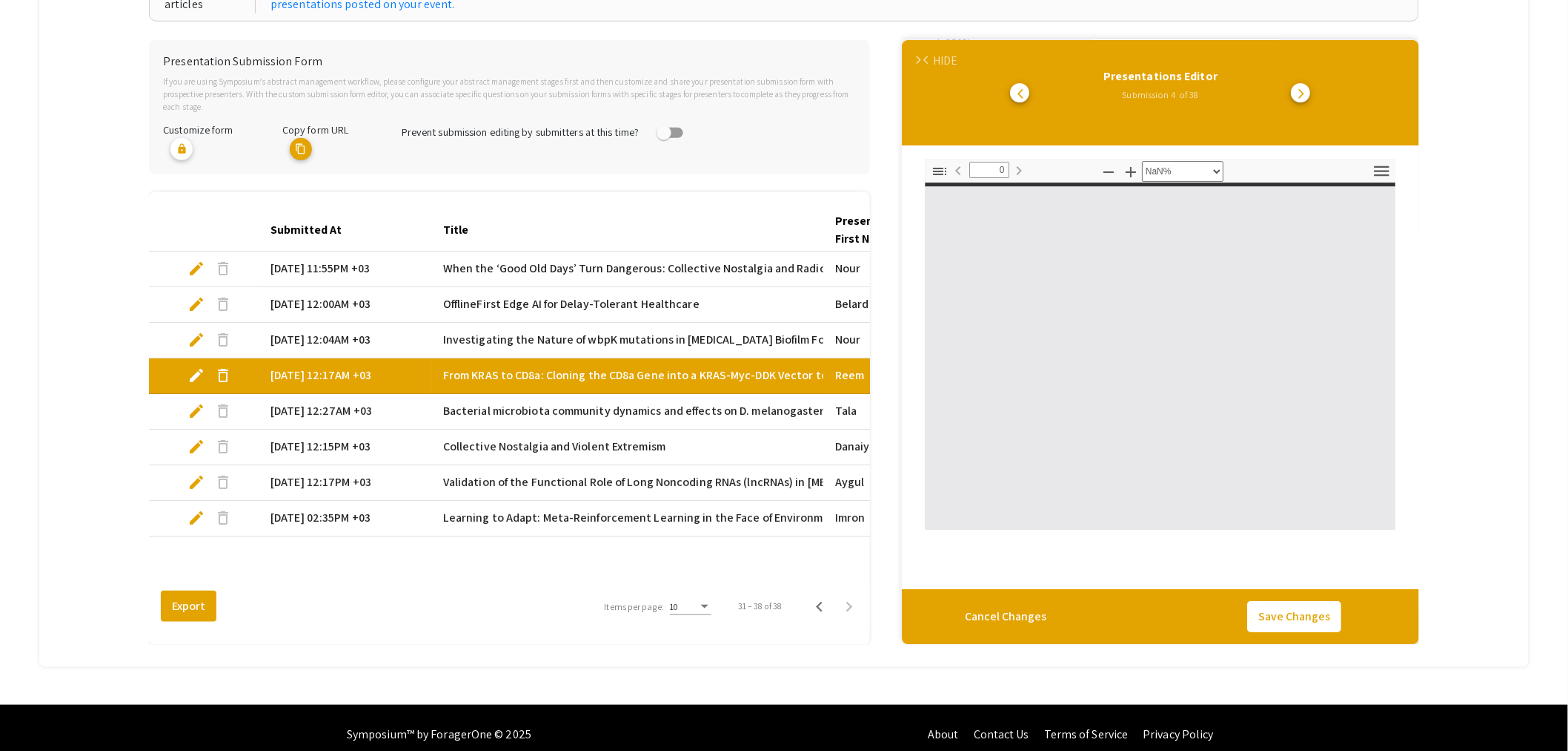
select select "auto"
type input "1"
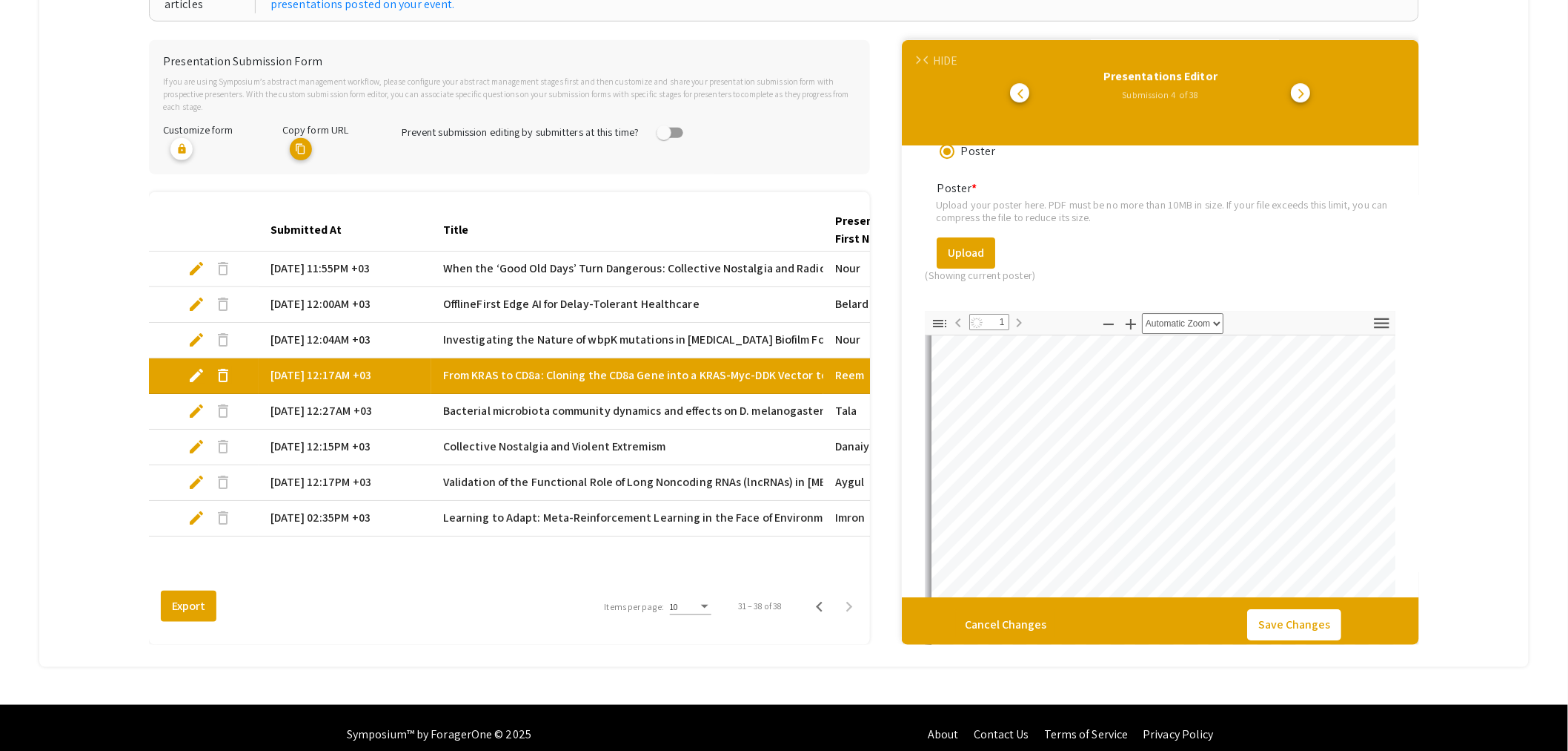
scroll to position [0, 0]
click at [196, 596] on button "Export" at bounding box center [188, 606] width 55 height 32
